Goal: Find specific page/section: Find specific page/section

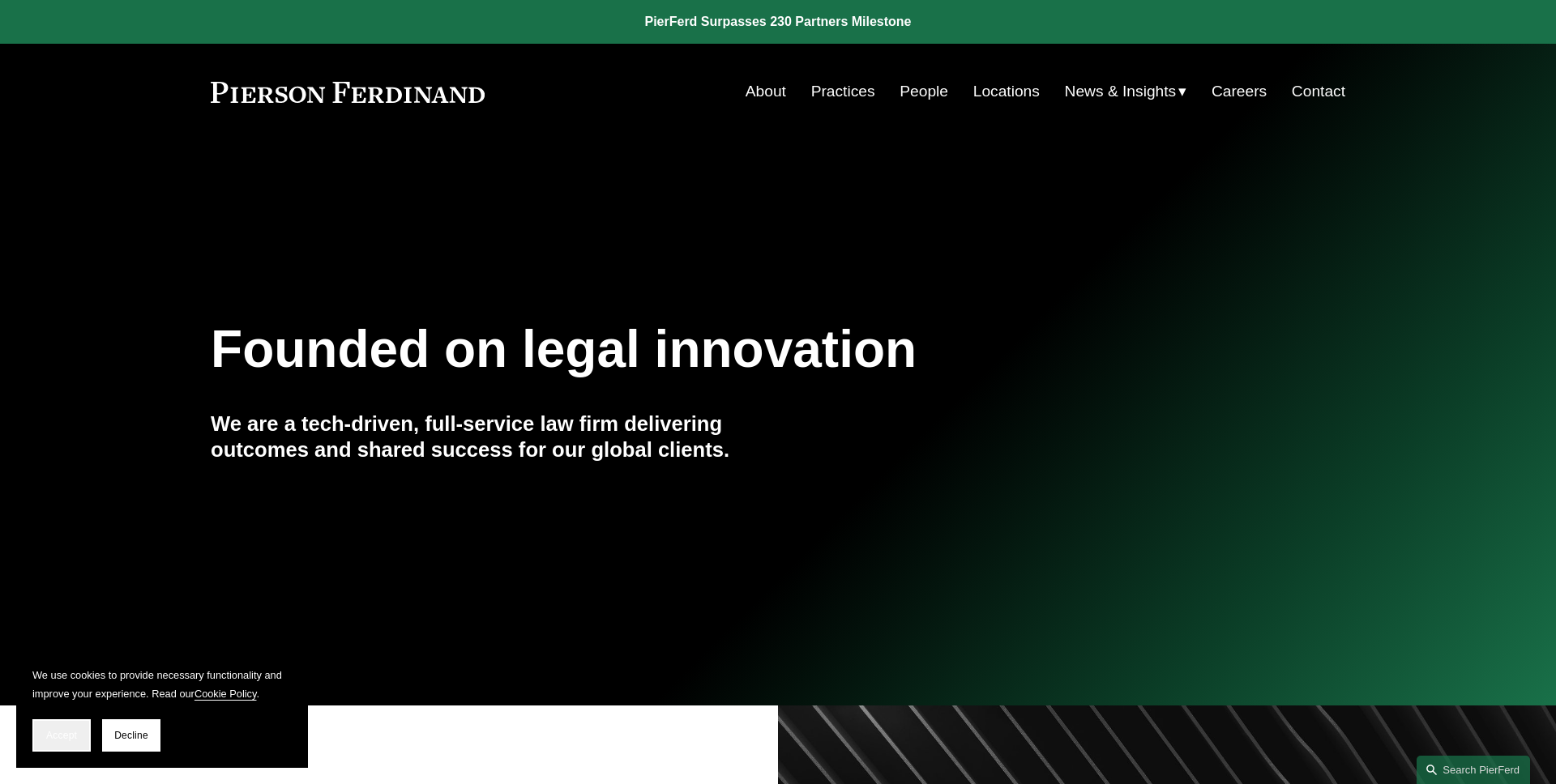
click at [71, 739] on span "Accept" at bounding box center [62, 735] width 31 height 12
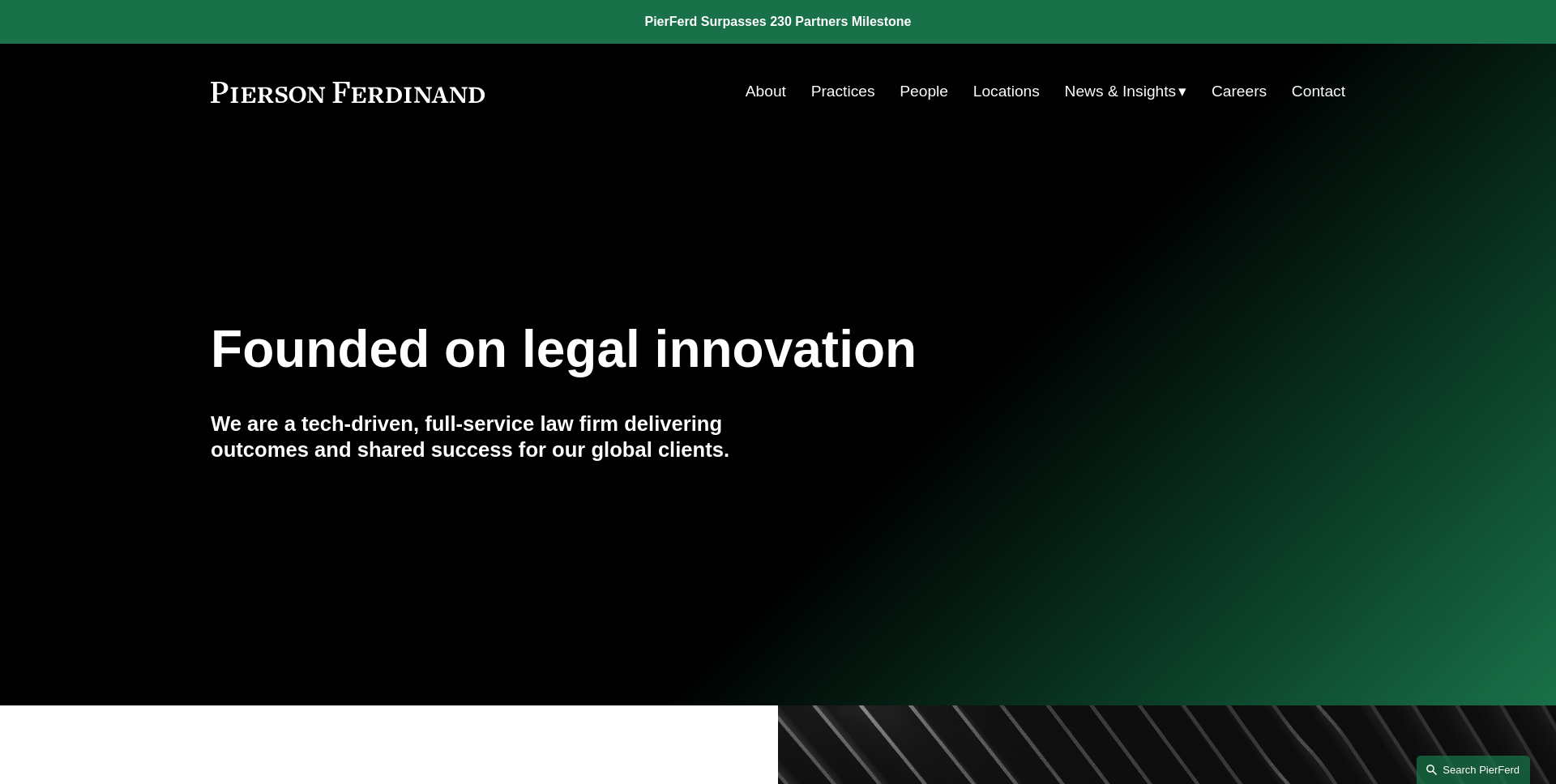
click at [1438, 775] on link "Search this site" at bounding box center [1473, 769] width 113 height 28
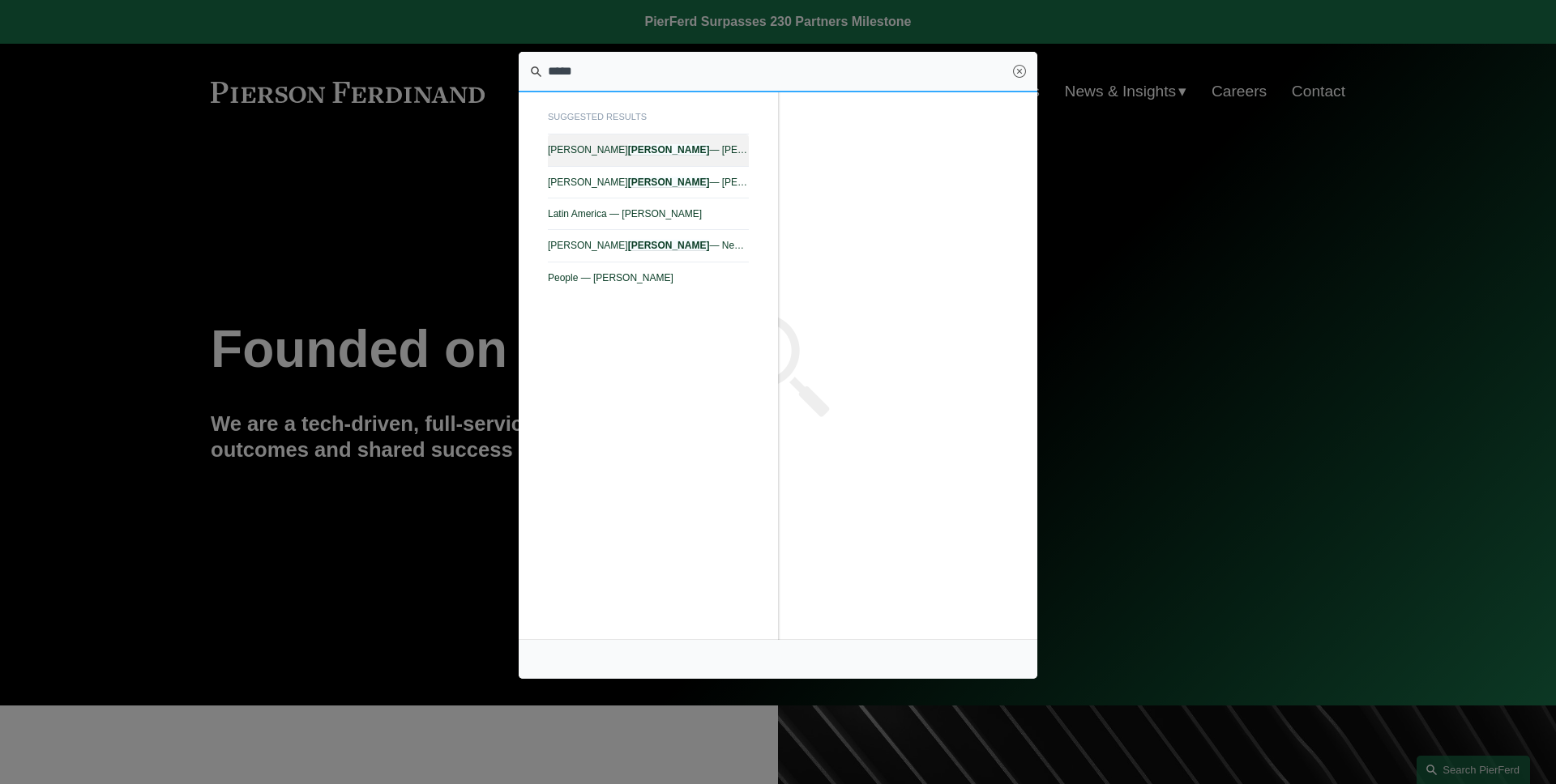
click at [686, 144] on span "Alejandro Pérez — Pierson Ferdinand LLP" at bounding box center [649, 150] width 201 height 12
type input "*****"
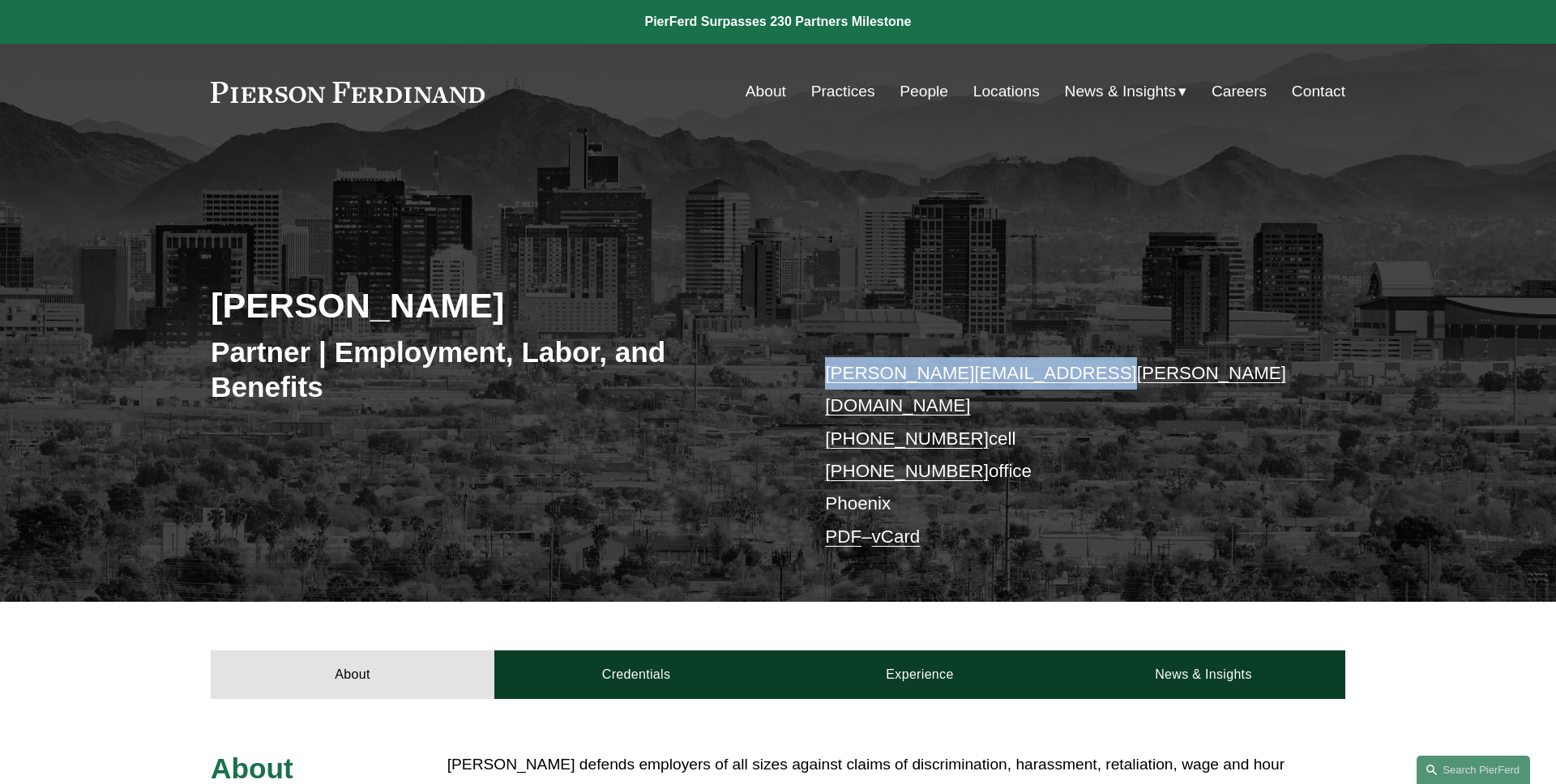
click at [1110, 277] on div "[PERSON_NAME] Partner | Employment, Labor, and Benefits [PERSON_NAME][EMAIL_ADD…" at bounding box center [778, 394] width 1556 height 416
click at [1433, 778] on link "Search this site" at bounding box center [1473, 769] width 113 height 28
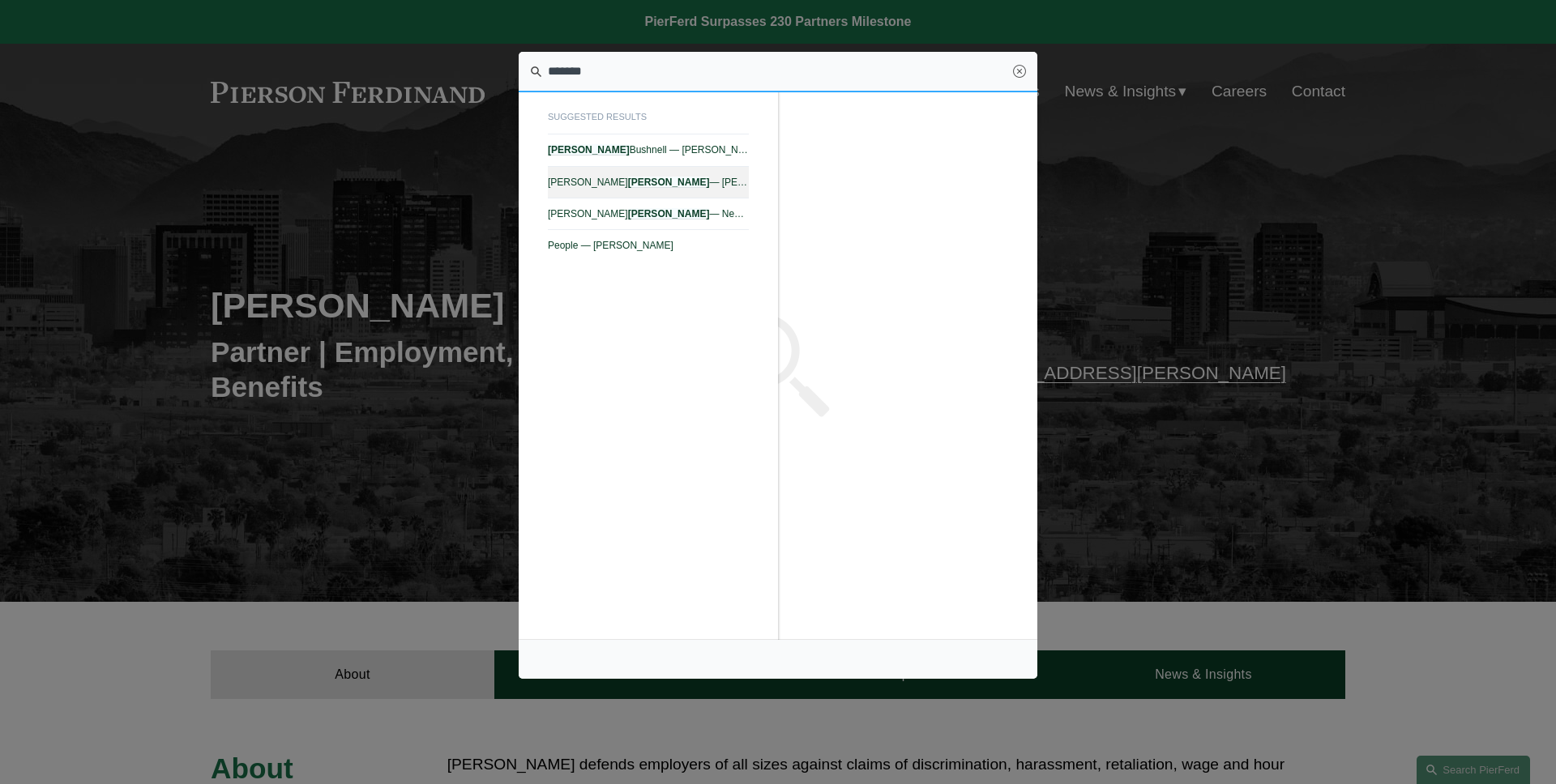
click at [655, 187] on link "[PERSON_NAME] — [PERSON_NAME] LLP" at bounding box center [649, 183] width 201 height 31
type input "*******"
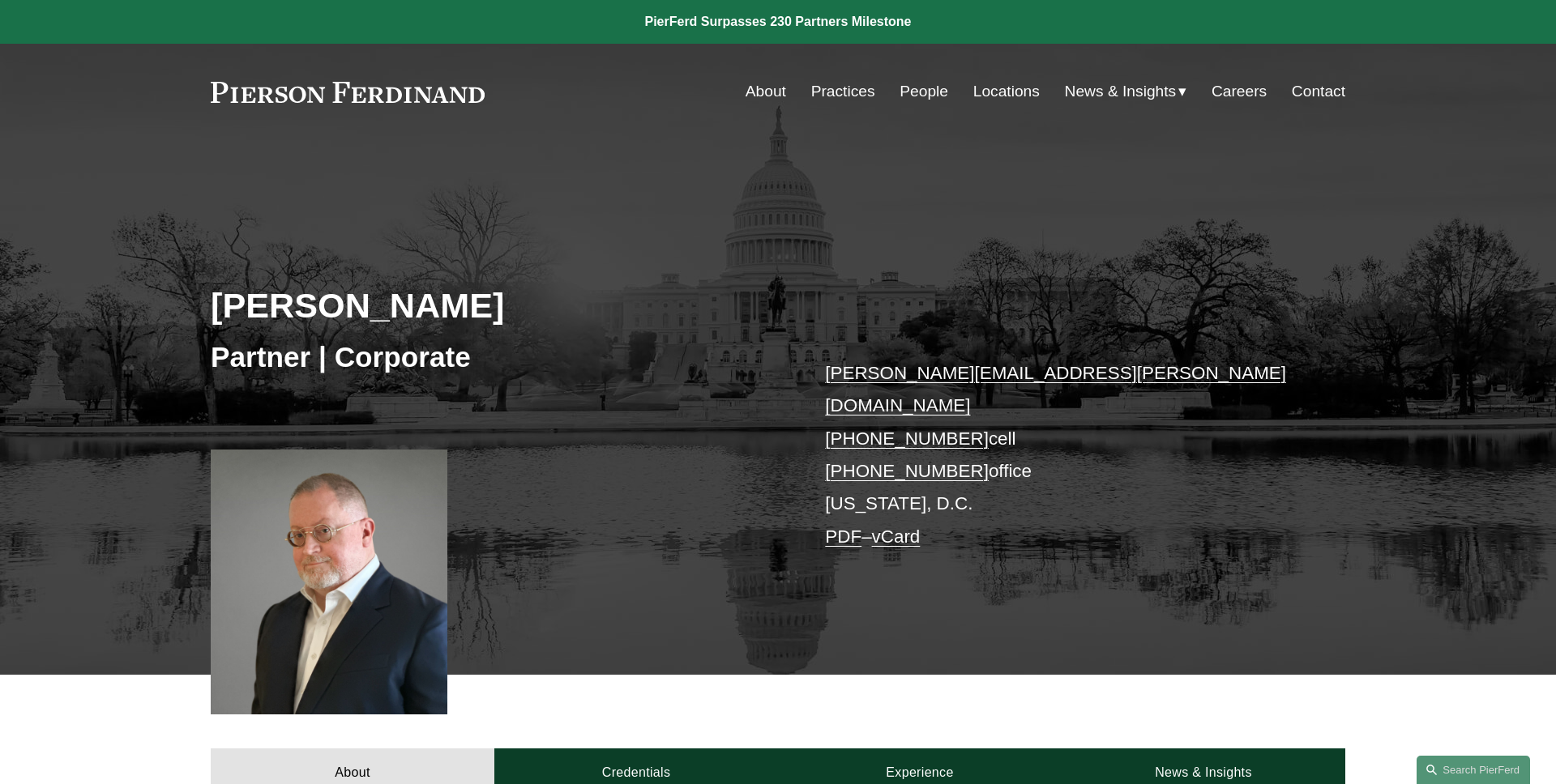
drag, startPoint x: 480, startPoint y: 311, endPoint x: 164, endPoint y: 311, distance: 316.0
click at [189, 311] on div "Tom C. Vincent Partner | Corporate tom.vincent@pierferd.com +1.918.398.1831 cel…" at bounding box center [778, 431] width 1556 height 488
copy h2 "Tom C. Vincent"
click at [164, 311] on div "Tom C. Vincent Partner | Corporate tom.vincent@pierferd.com +1.918.398.1831 cel…" at bounding box center [778, 431] width 1556 height 488
